Goal: Task Accomplishment & Management: Manage account settings

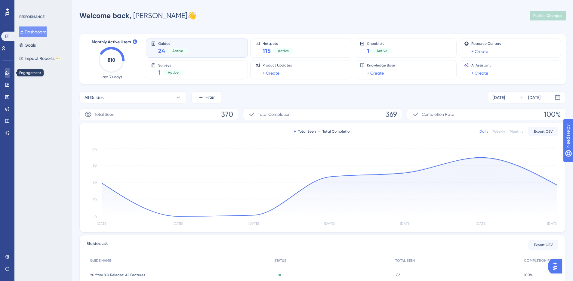
click at [7, 72] on icon at bounding box center [7, 72] width 5 height 5
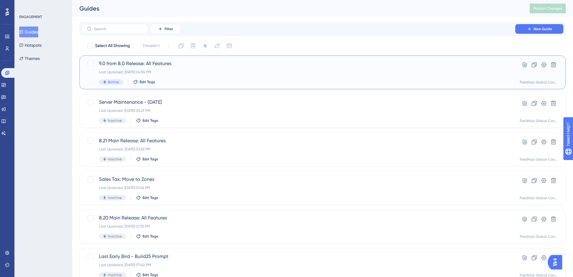
click at [142, 63] on span "9.0 from 8.0 Release: All Features" at bounding box center [298, 63] width 399 height 7
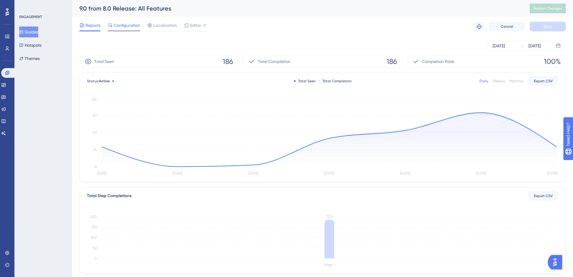
click at [120, 28] on span "Configuration" at bounding box center [127, 25] width 26 height 7
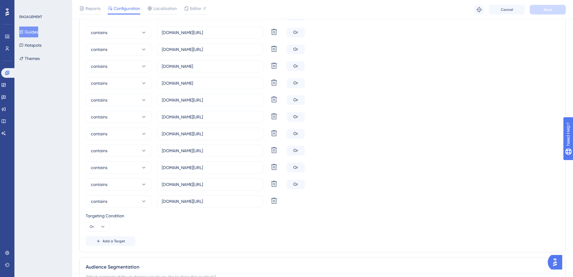
scroll to position [512, 0]
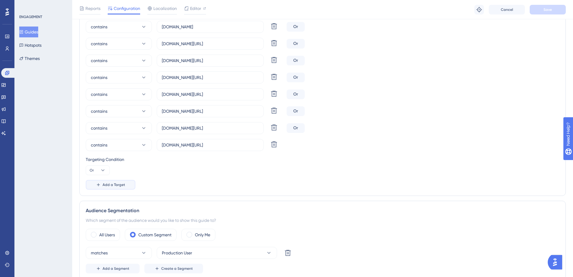
click at [111, 185] on span "Add a Target" at bounding box center [114, 184] width 23 height 5
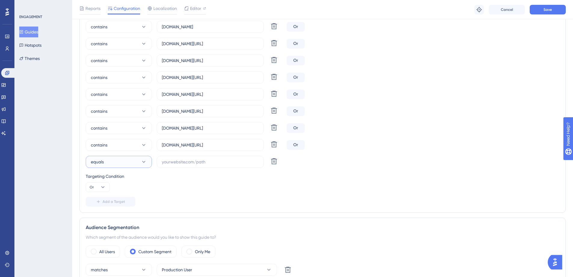
click at [126, 163] on button "equals" at bounding box center [119, 162] width 66 height 12
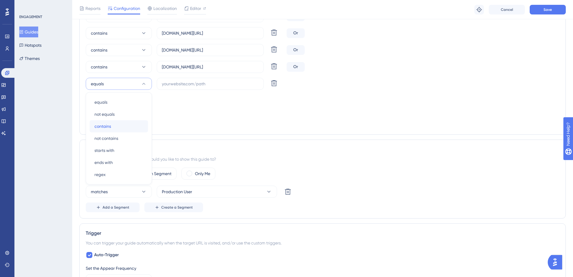
click at [117, 128] on div "contains contains" at bounding box center [119, 126] width 49 height 12
click at [191, 84] on input "text" at bounding box center [210, 83] width 97 height 7
paste input "[URL][DOMAIN_NAME]"
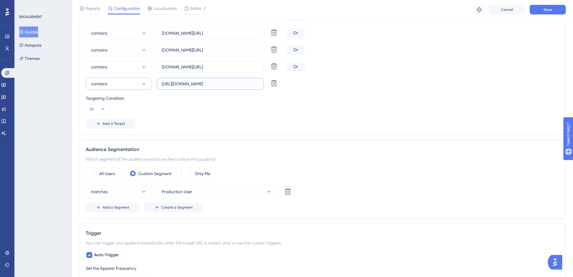
drag, startPoint x: 177, startPoint y: 84, endPoint x: 144, endPoint y: 81, distance: 32.9
click at [145, 81] on div "contains [URL][DOMAIN_NAME] Delete" at bounding box center [185, 84] width 199 height 12
type input "[DOMAIN_NAME][URL]"
click at [110, 124] on span "Add a Target" at bounding box center [114, 123] width 23 height 5
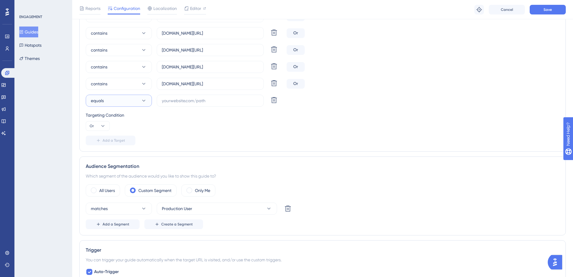
click at [134, 102] on button "equals" at bounding box center [119, 101] width 66 height 12
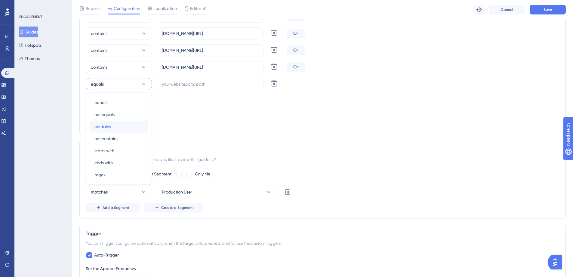
click at [115, 123] on div "contains contains" at bounding box center [119, 126] width 49 height 12
click at [167, 84] on input "text" at bounding box center [210, 84] width 97 height 7
paste input "[URL][DOMAIN_NAME]"
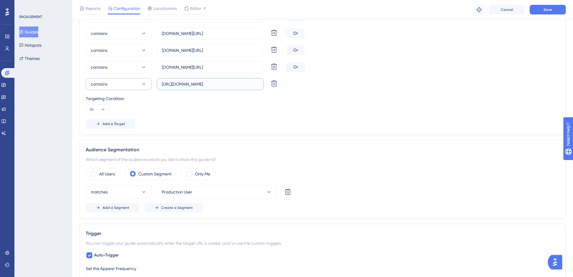
drag, startPoint x: 177, startPoint y: 84, endPoint x: 144, endPoint y: 81, distance: 33.0
click at [144, 81] on div "contains [URL][DOMAIN_NAME] Delete" at bounding box center [185, 84] width 199 height 12
type input "[DOMAIN_NAME][URL]"
click at [108, 122] on span "Add a Target" at bounding box center [114, 123] width 23 height 5
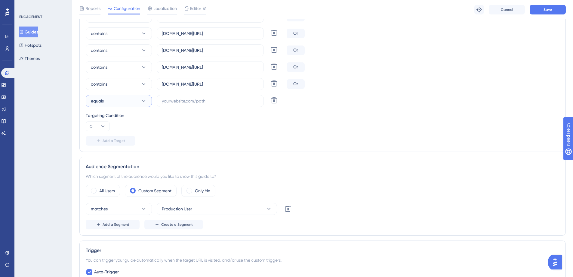
click at [117, 103] on button "equals" at bounding box center [119, 101] width 66 height 12
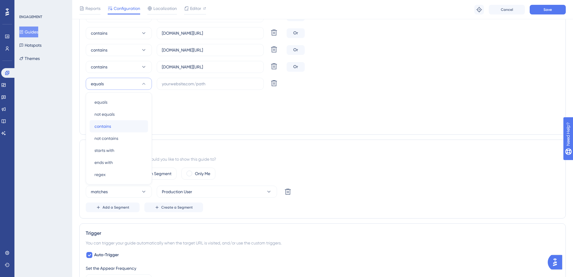
click at [112, 123] on div "contains contains" at bounding box center [119, 126] width 49 height 12
click at [175, 83] on input "text" at bounding box center [210, 83] width 97 height 7
paste input "[URL][DOMAIN_NAME]"
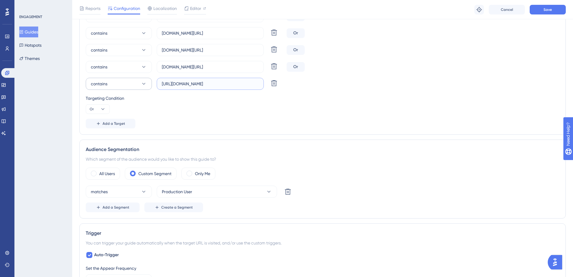
drag, startPoint x: 177, startPoint y: 83, endPoint x: 149, endPoint y: 80, distance: 28.2
click at [149, 80] on div "contains [URL][DOMAIN_NAME] Delete" at bounding box center [185, 84] width 199 height 12
type input "[DOMAIN_NAME][URL]"
click at [103, 123] on span "Add a Target" at bounding box center [114, 123] width 23 height 5
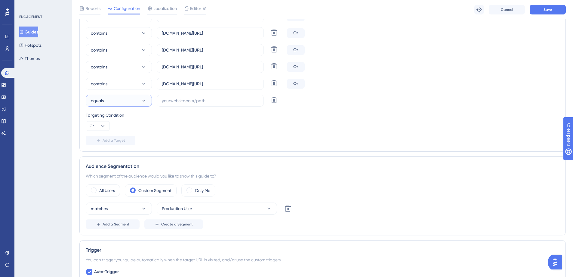
click at [103, 102] on span "equals" at bounding box center [97, 100] width 13 height 7
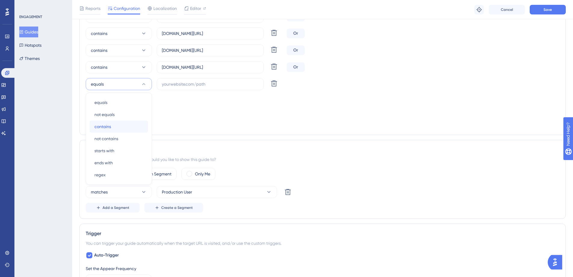
click at [101, 123] on span "contains" at bounding box center [103, 126] width 17 height 7
click at [179, 83] on input "text" at bounding box center [210, 84] width 97 height 7
paste input "[URL][DOMAIN_NAME]"
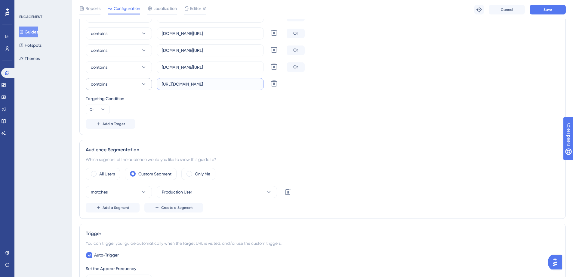
drag, startPoint x: 177, startPoint y: 82, endPoint x: 145, endPoint y: 79, distance: 32.4
click at [145, 79] on div "contains [URL][DOMAIN_NAME] Delete" at bounding box center [185, 84] width 199 height 12
type input "[URL][DOMAIN_NAME]"
click at [196, 84] on input "[URL][DOMAIN_NAME]" at bounding box center [210, 84] width 97 height 7
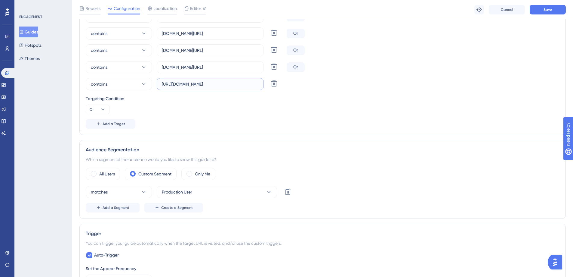
click at [196, 84] on input "[URL][DOMAIN_NAME]" at bounding box center [210, 84] width 97 height 7
paste input "[URL][DOMAIN_NAME]"
drag, startPoint x: 176, startPoint y: 83, endPoint x: 132, endPoint y: 81, distance: 44.3
click at [132, 81] on div "contains [URL][DOMAIN_NAME] Delete" at bounding box center [185, 84] width 199 height 12
type input "[DOMAIN_NAME][URL]"
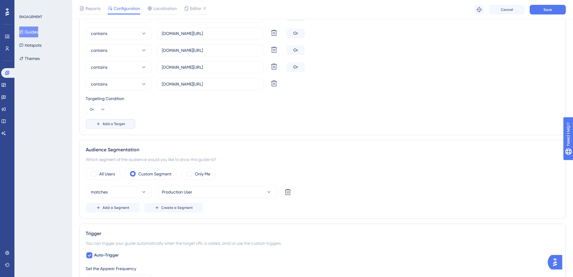
click at [107, 124] on span "Add a Target" at bounding box center [114, 123] width 23 height 5
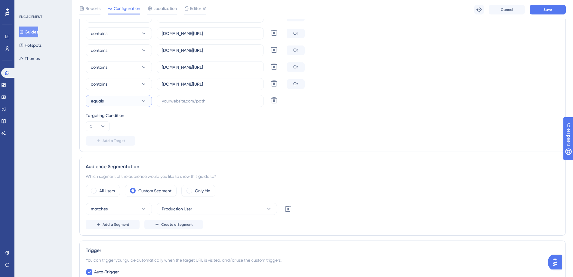
click at [106, 102] on button "equals" at bounding box center [119, 101] width 66 height 12
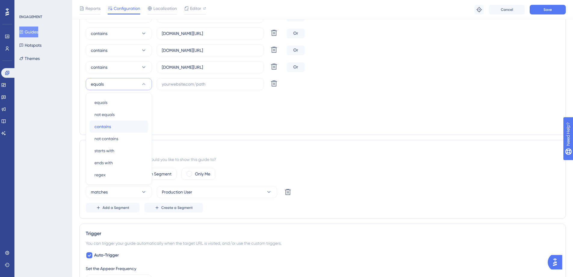
click at [106, 123] on span "contains" at bounding box center [103, 126] width 17 height 7
click at [173, 83] on input "text" at bounding box center [210, 84] width 97 height 7
paste input "[URL][DOMAIN_NAME]"
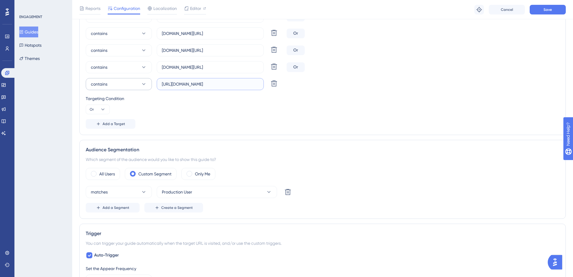
drag, startPoint x: 178, startPoint y: 82, endPoint x: 137, endPoint y: 79, distance: 40.5
click at [137, 79] on div "contains [URL][DOMAIN_NAME] Delete" at bounding box center [185, 84] width 199 height 12
type input "[DOMAIN_NAME][URL]"
click at [543, 9] on button "Save" at bounding box center [548, 10] width 36 height 10
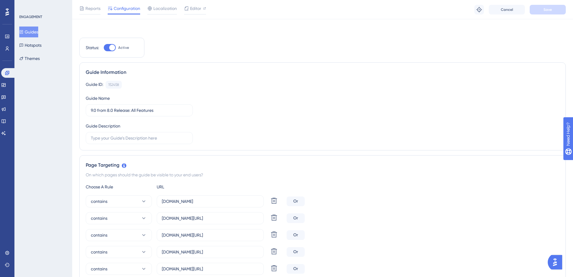
scroll to position [0, 0]
